Goal: Information Seeking & Learning: Understand process/instructions

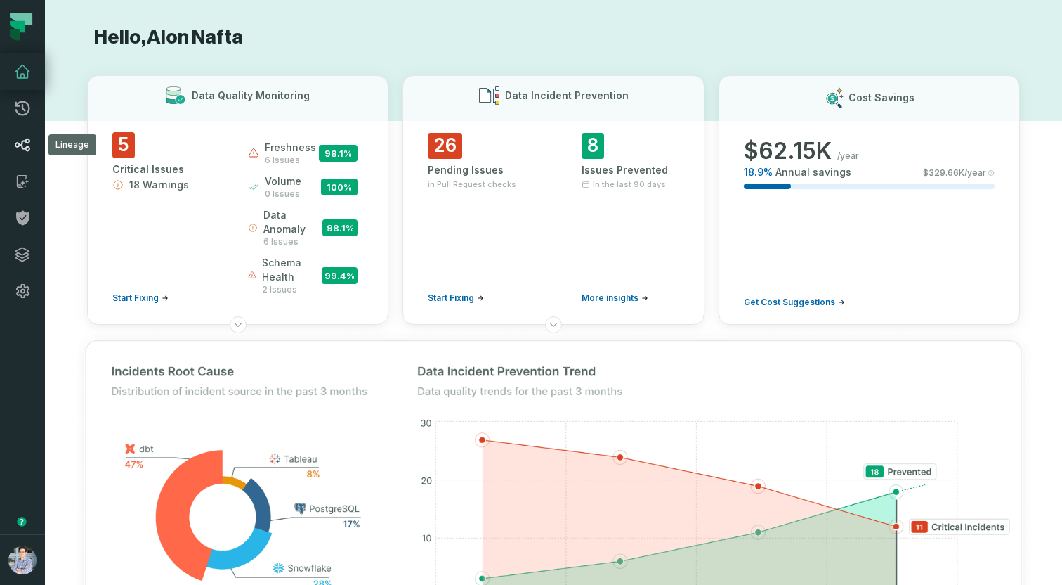
click at [25, 152] on icon at bounding box center [22, 144] width 17 height 17
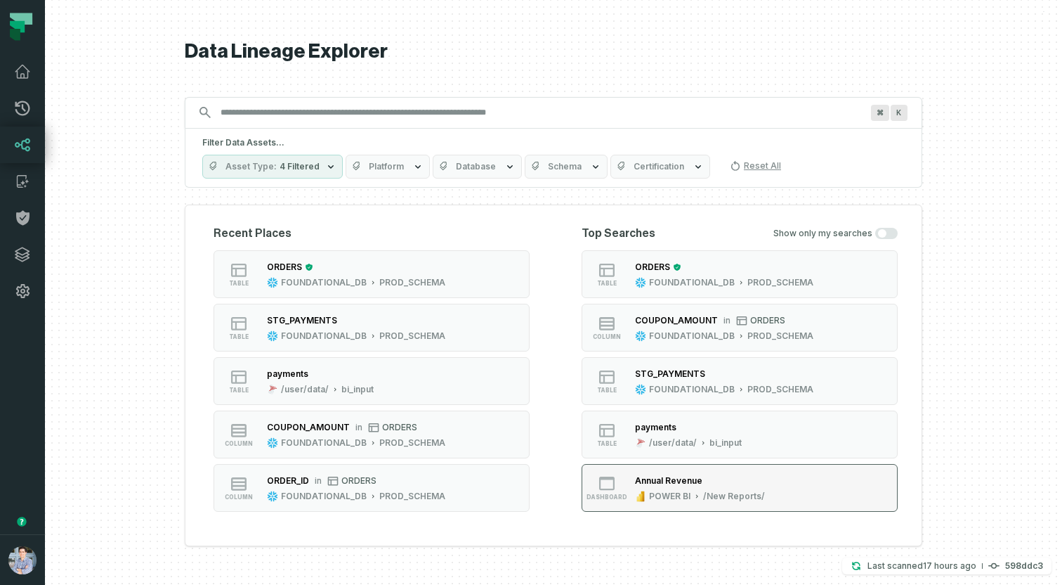
click at [665, 486] on div "Annual Revenue" at bounding box center [700, 481] width 130 height 14
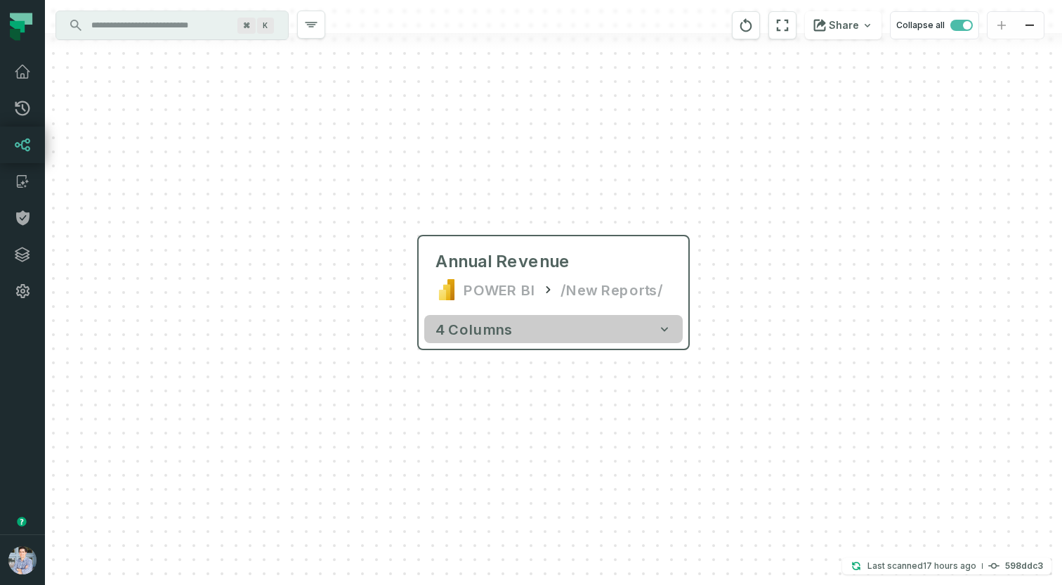
click at [637, 334] on button "4 columns" at bounding box center [553, 329] width 259 height 28
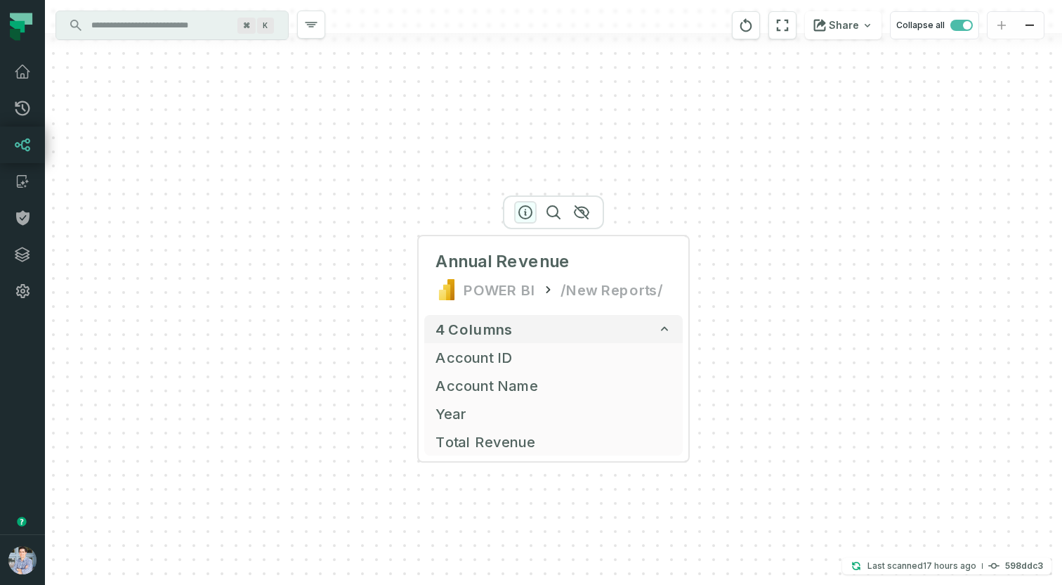
click at [521, 212] on icon "button" at bounding box center [525, 212] width 17 height 17
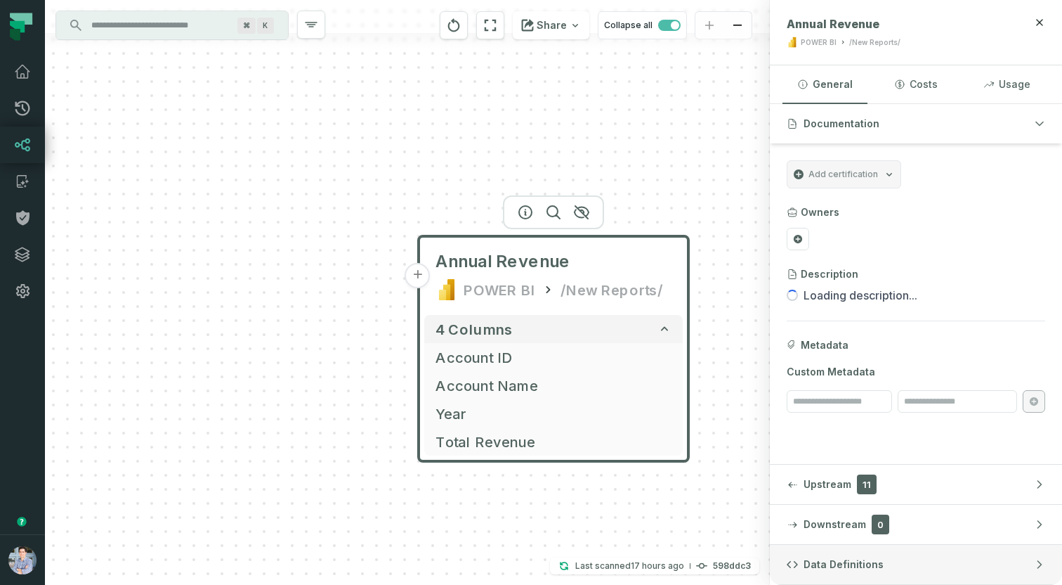
click at [891, 559] on button "Data Definitions" at bounding box center [916, 564] width 292 height 39
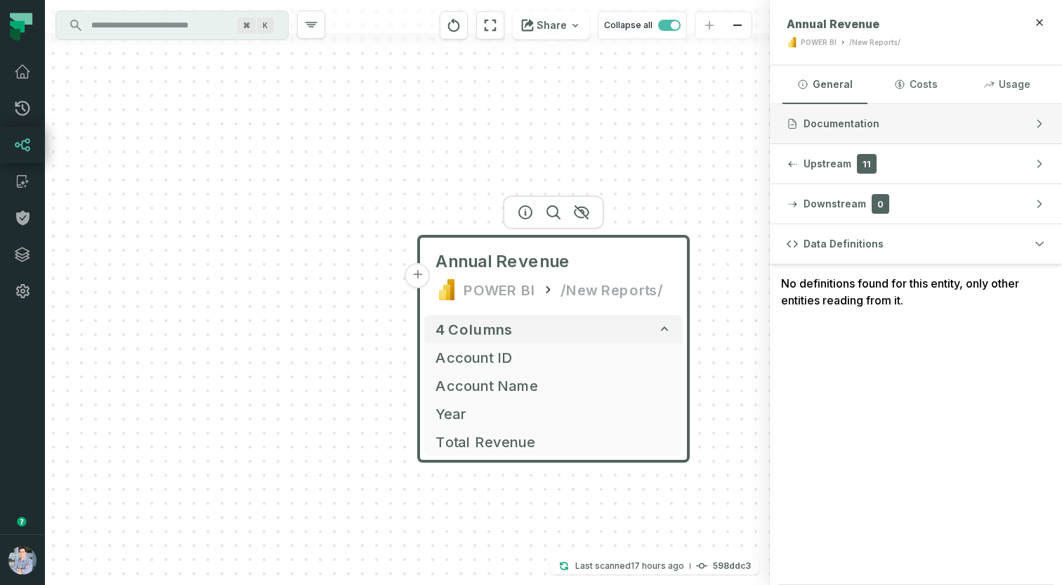
click at [915, 129] on button "Documentation" at bounding box center [916, 123] width 292 height 39
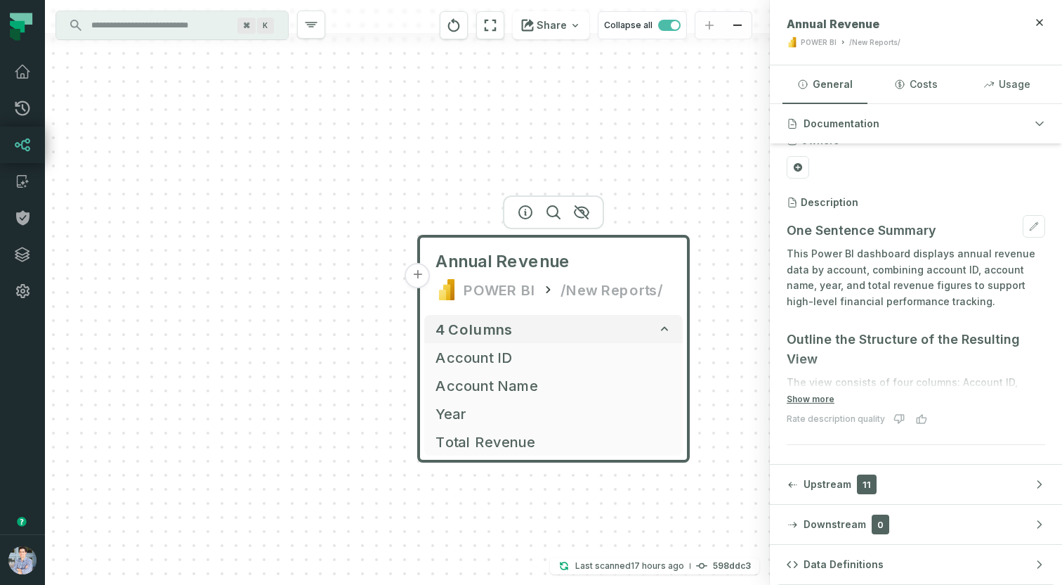
scroll to position [80, 0]
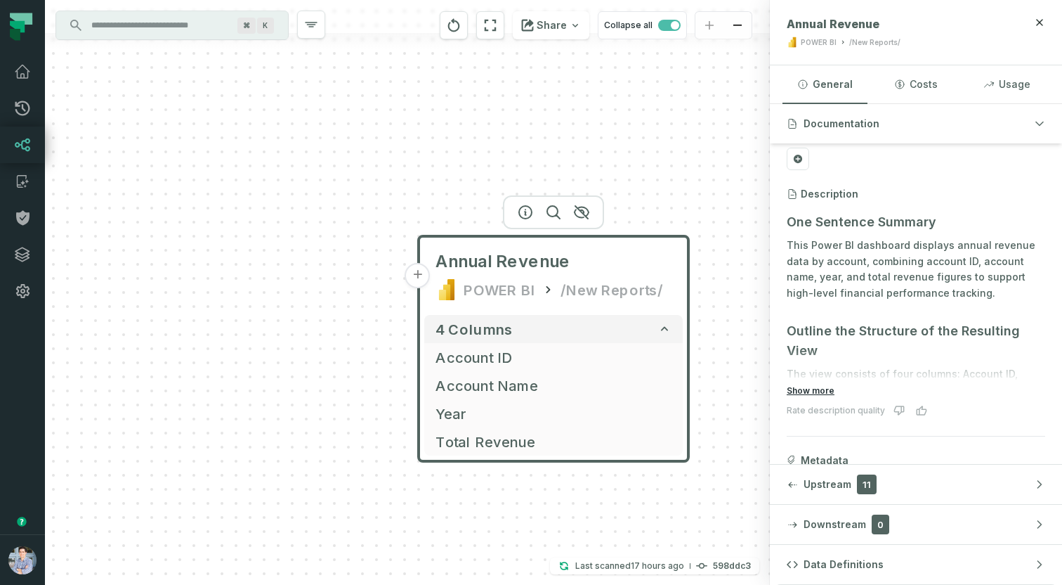
click at [798, 391] on button "Show more" at bounding box center [811, 390] width 48 height 11
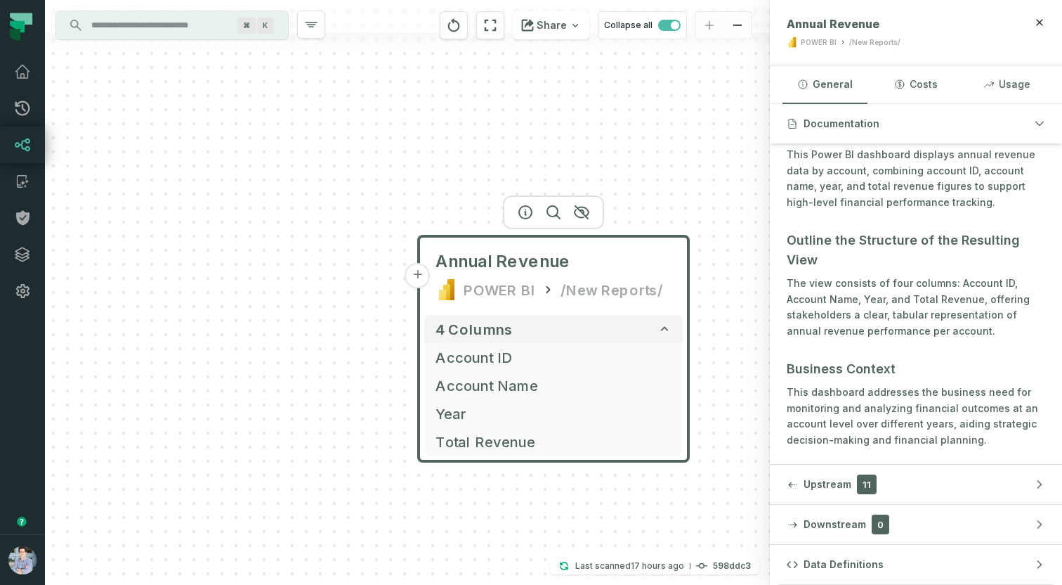
scroll to position [173, 0]
click at [100, 190] on div "+ Annual Revenue POWER BI /New Reports/ 4 columns + Account ID + Account Name +…" at bounding box center [407, 292] width 725 height 585
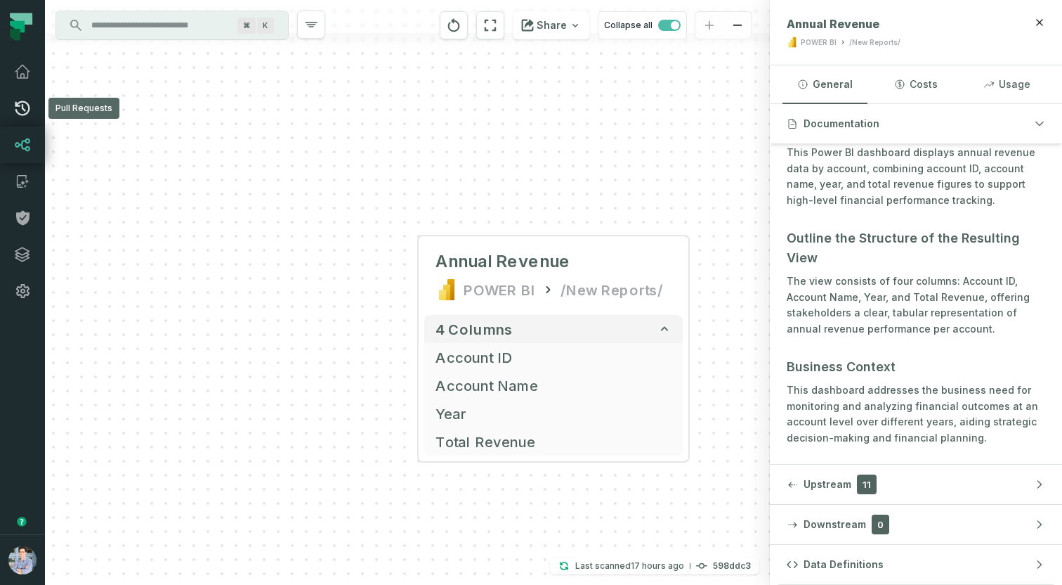
click at [34, 117] on link "Pull Requests" at bounding box center [22, 108] width 45 height 37
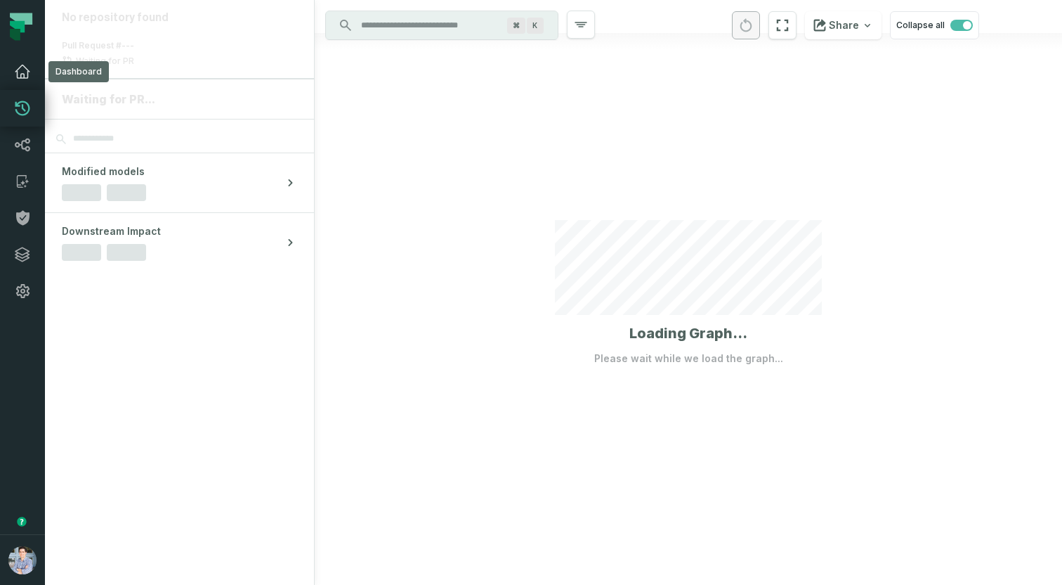
click at [38, 70] on link "Dashboard" at bounding box center [22, 71] width 45 height 37
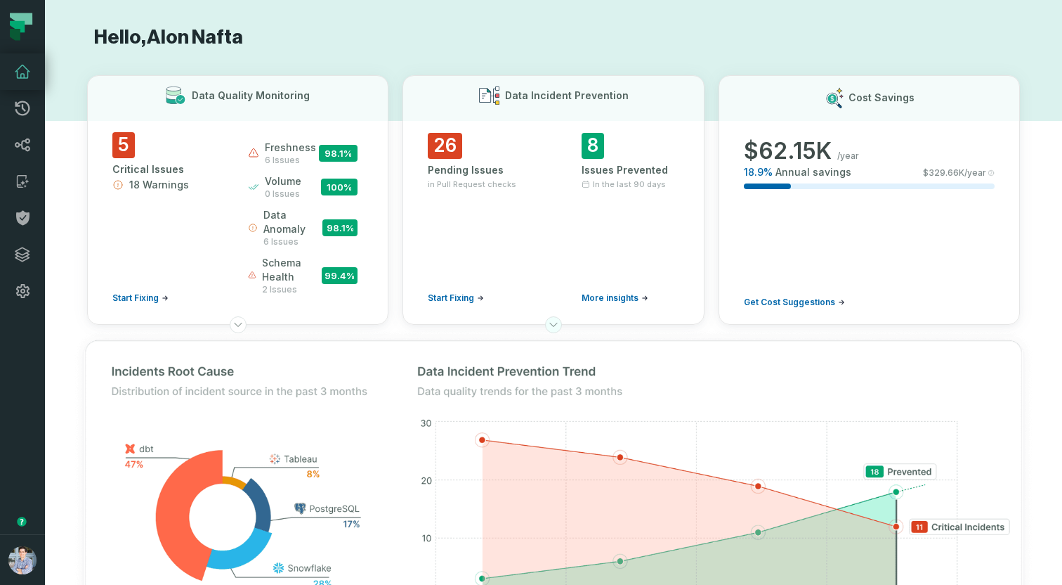
click at [549, 322] on icon at bounding box center [553, 324] width 11 height 11
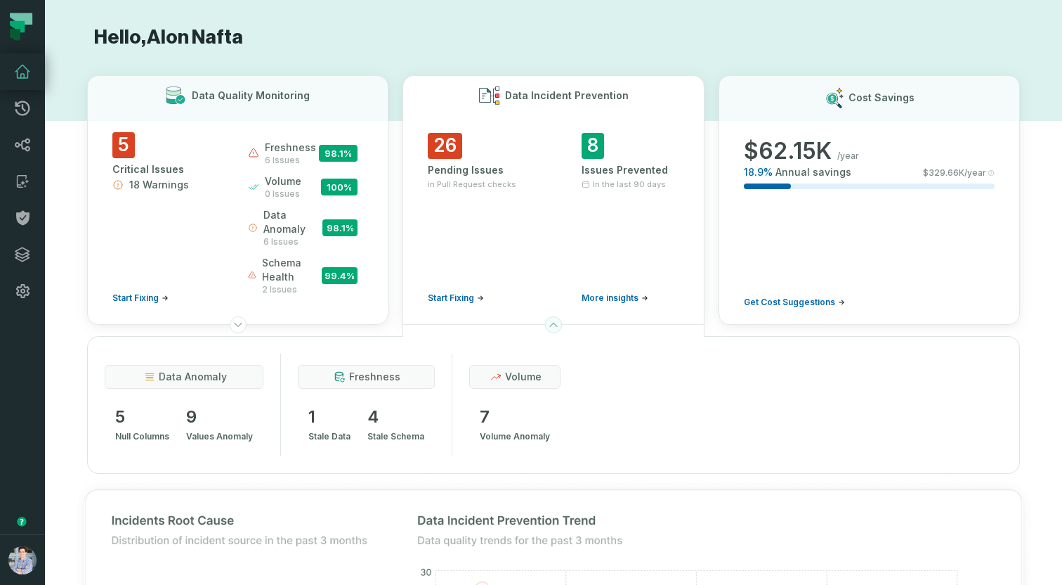
click at [549, 322] on icon at bounding box center [553, 324] width 11 height 11
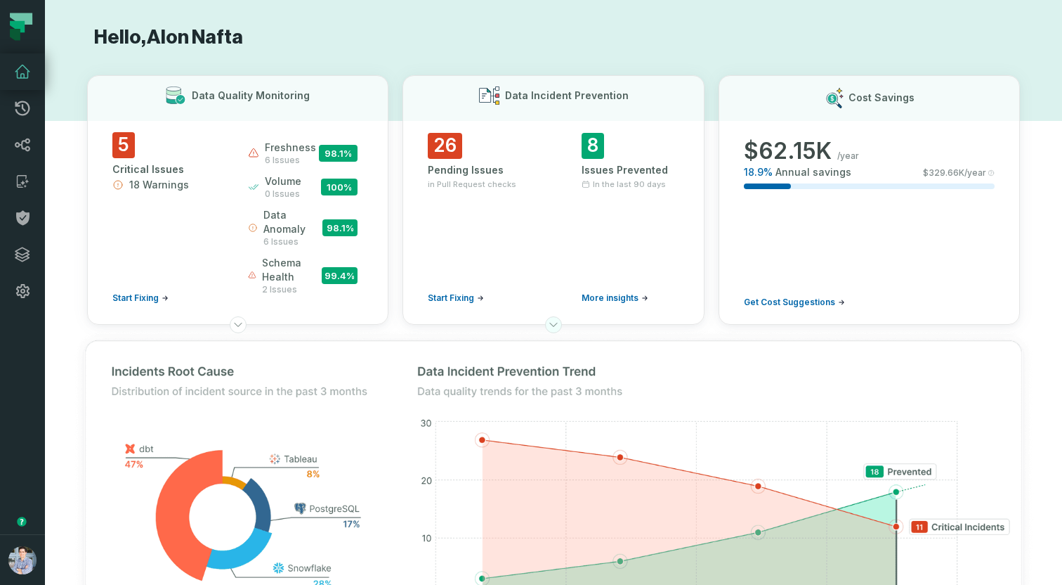
click at [549, 322] on icon at bounding box center [553, 324] width 11 height 11
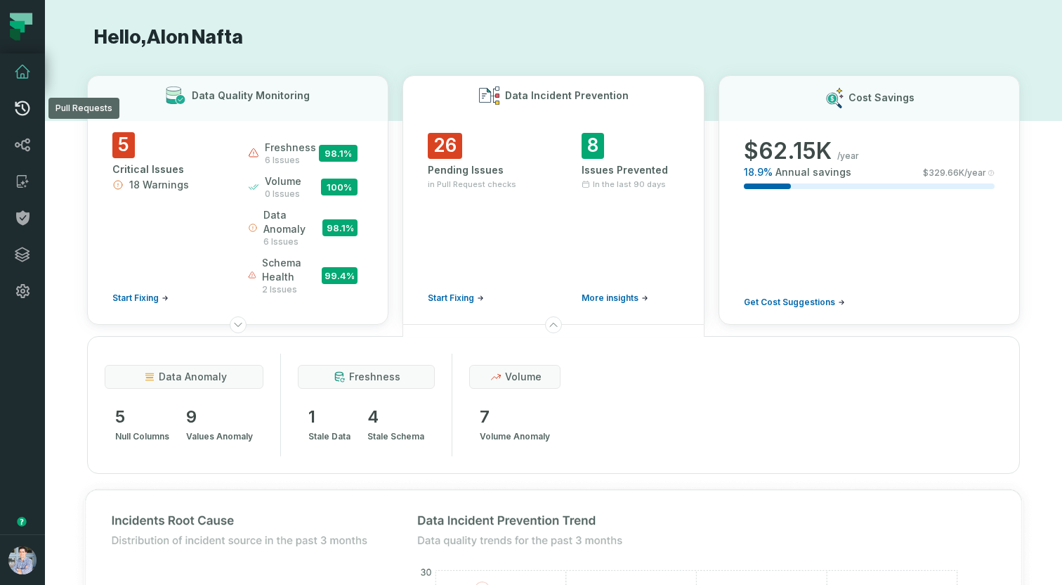
click at [27, 103] on icon at bounding box center [22, 108] width 15 height 15
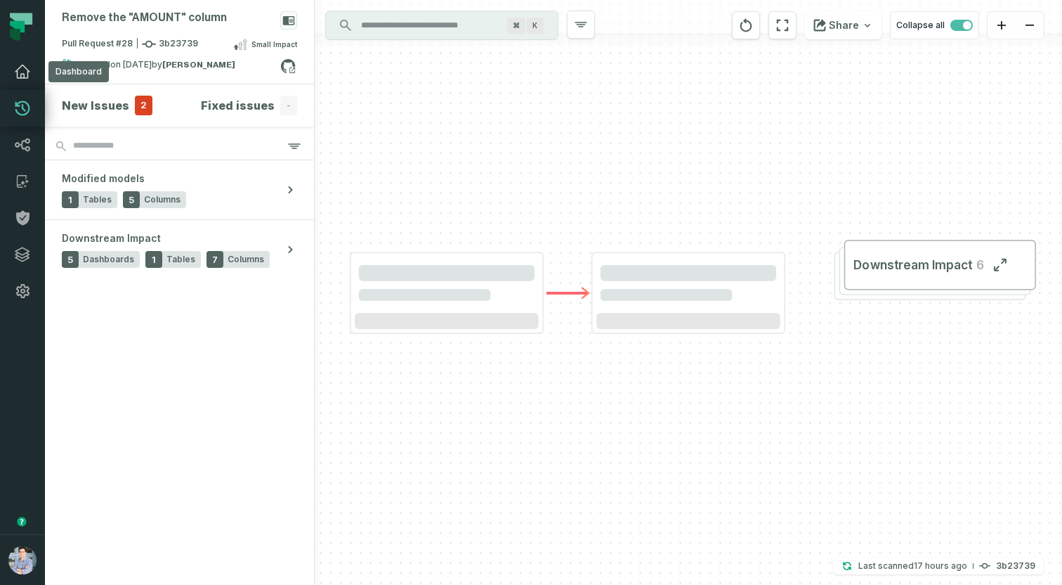
click at [39, 57] on link "Dashboard" at bounding box center [22, 71] width 45 height 37
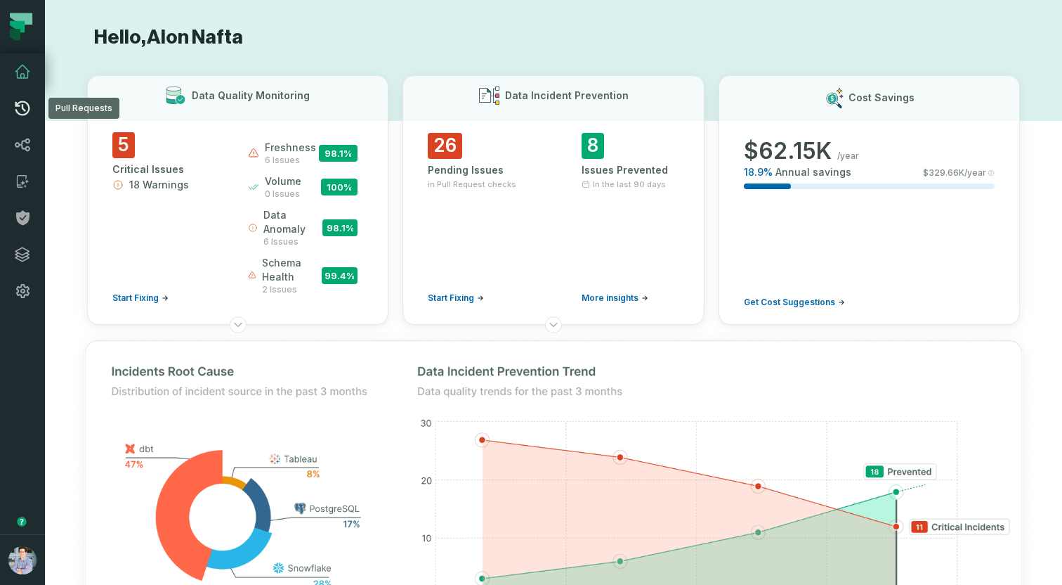
click at [30, 109] on icon at bounding box center [22, 108] width 17 height 17
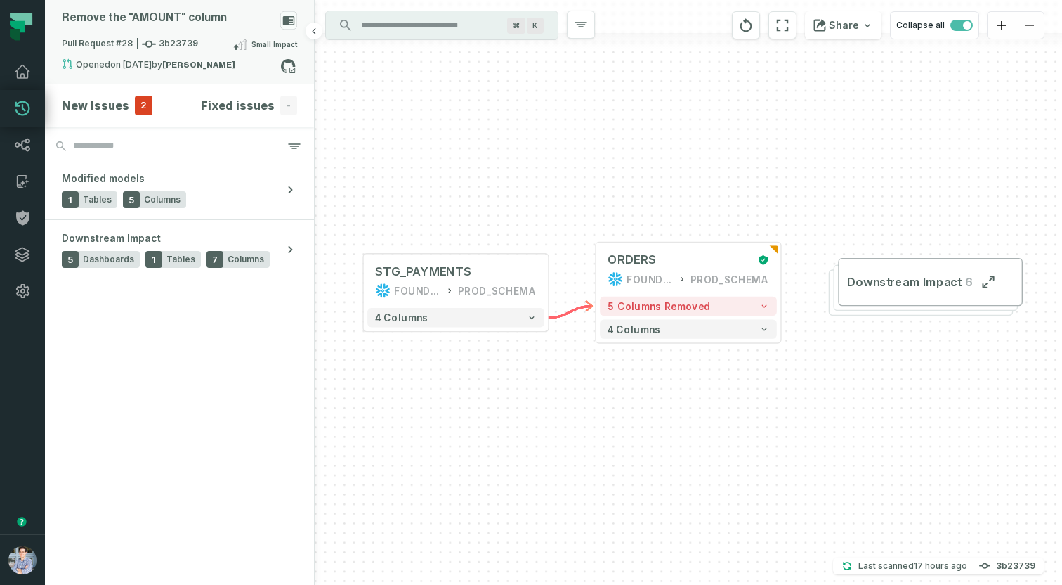
click at [214, 30] on div "Remove the "AMOUNT" column" at bounding box center [179, 23] width 235 height 25
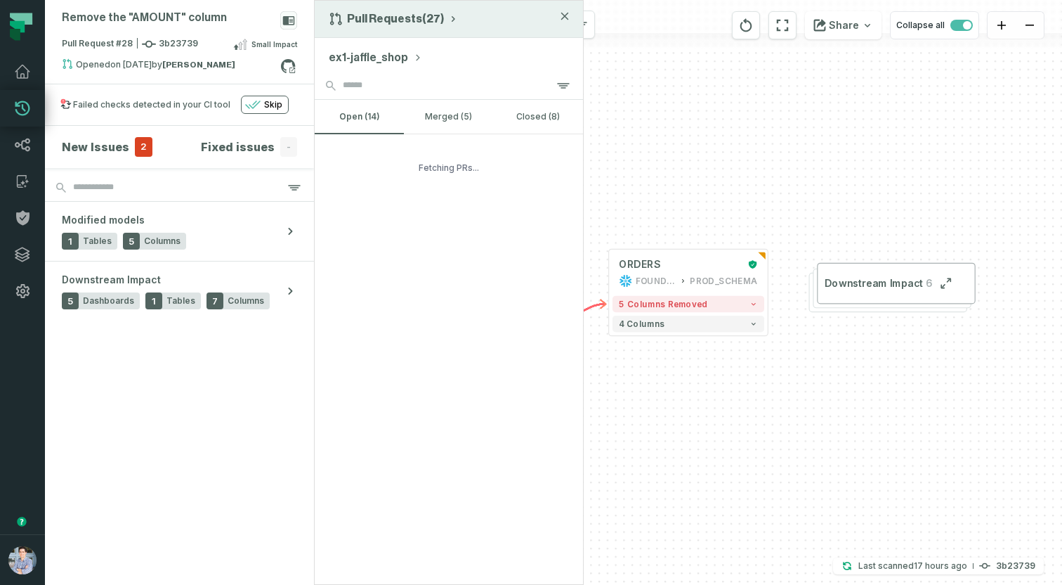
click at [396, 19] on button "Pull Requests (27)" at bounding box center [394, 19] width 130 height 14
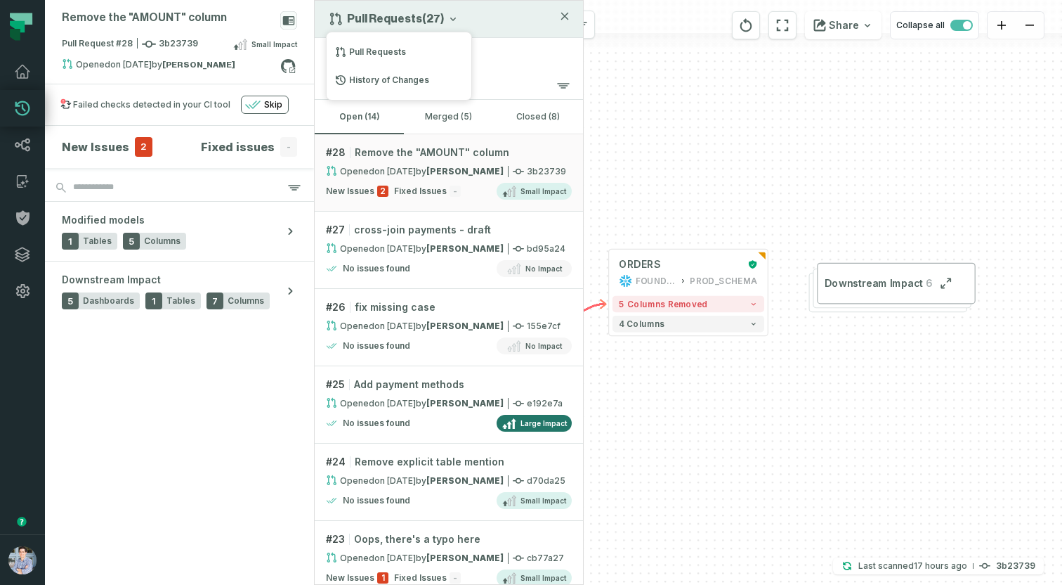
click at [396, 19] on button "Pull Requests (27)" at bounding box center [394, 19] width 130 height 14
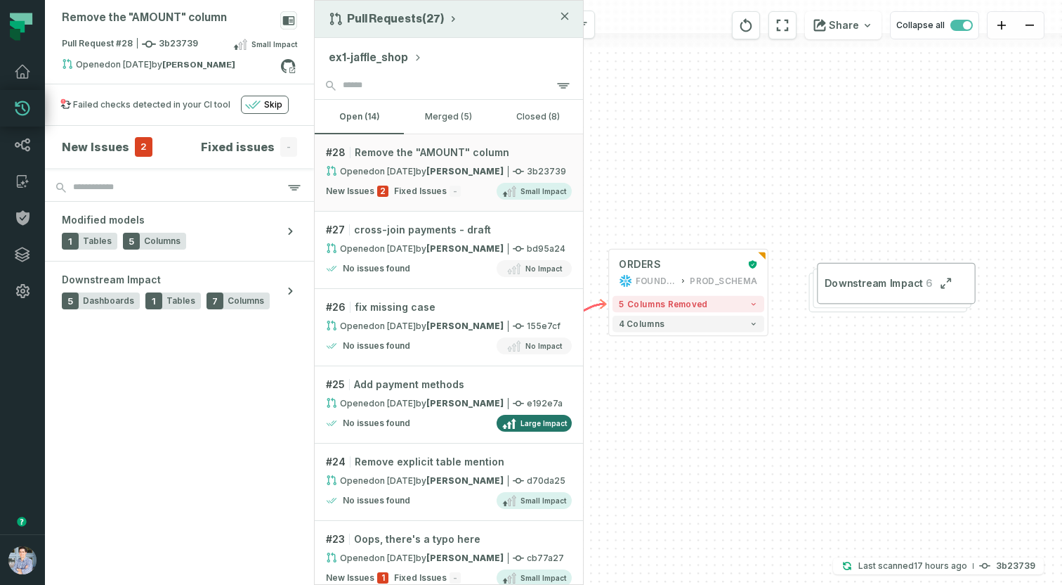
click at [395, 16] on button "Pull Requests (27)" at bounding box center [394, 19] width 130 height 14
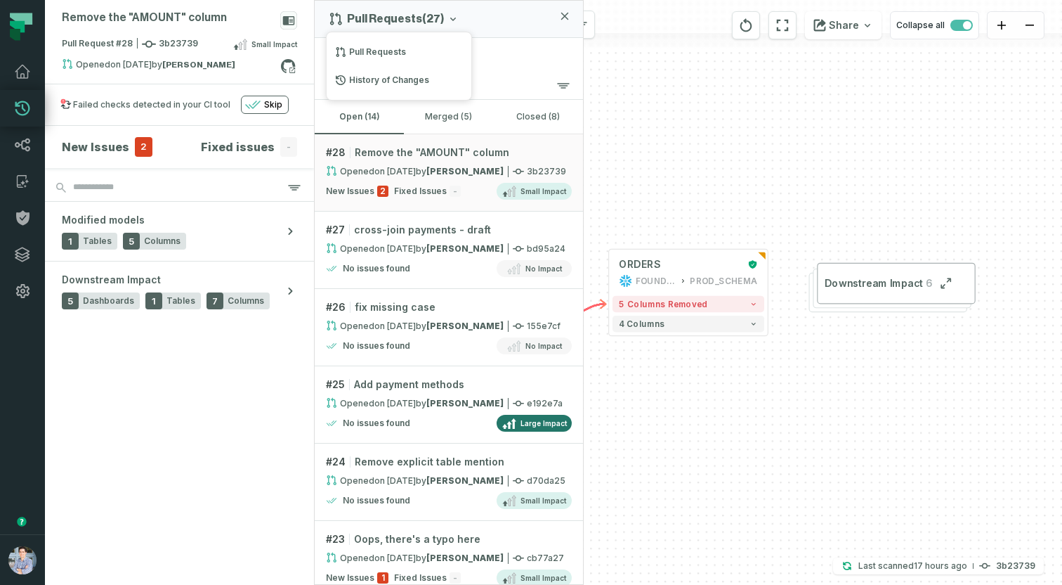
click at [828, 137] on div "Remove the "AMOUNT" column Pull Request #28 3b23739 Small Impact Opened [DATE] …" at bounding box center [553, 292] width 1017 height 585
